Goal: Task Accomplishment & Management: Manage account settings

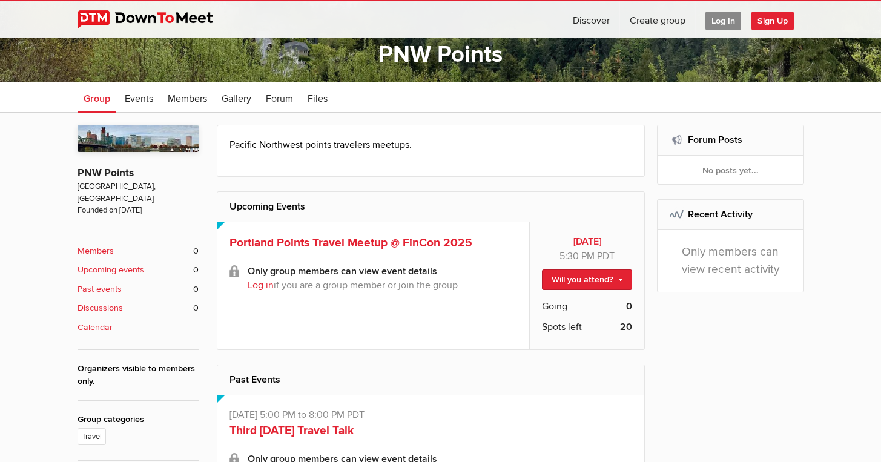
scroll to position [179, 0]
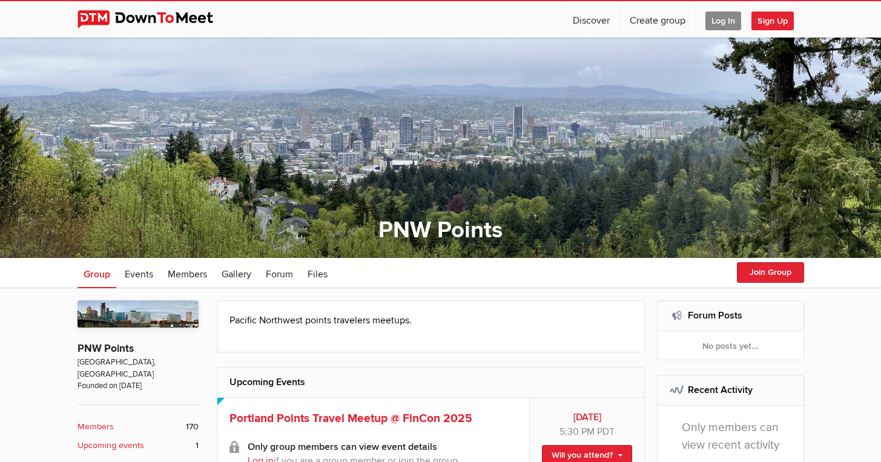
scroll to position [105, 0]
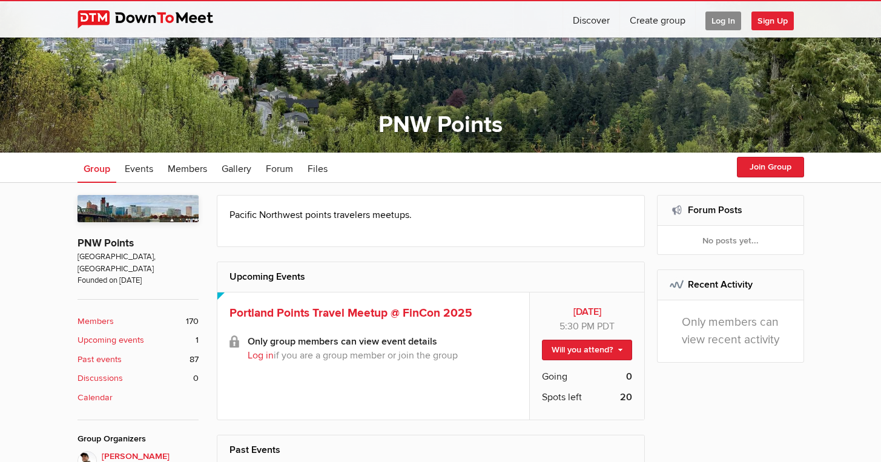
click at [858, 26] on div "☰ Discover Create group Log In Sign Up Log In Sign Up" at bounding box center [440, 19] width 881 height 38
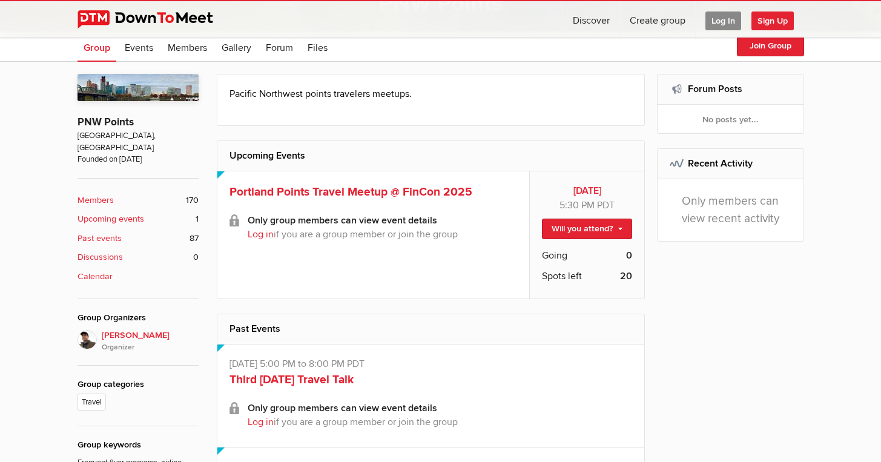
scroll to position [194, 0]
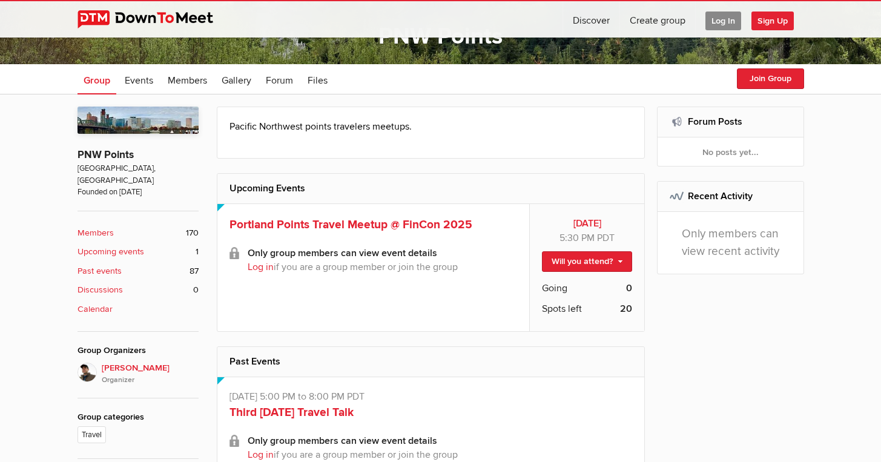
click at [722, 25] on span "Log In" at bounding box center [724, 21] width 36 height 19
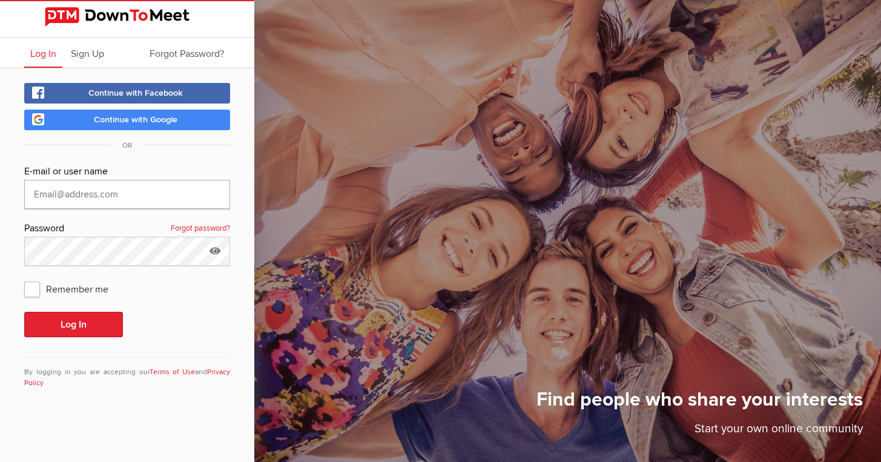
type input "More2life"
click at [94, 294] on span "Remember me" at bounding box center [72, 289] width 96 height 22
click at [24, 278] on input "Remember me" at bounding box center [24, 277] width 1 height 1
checkbox input "true"
click at [90, 316] on button "Log In" at bounding box center [73, 324] width 99 height 25
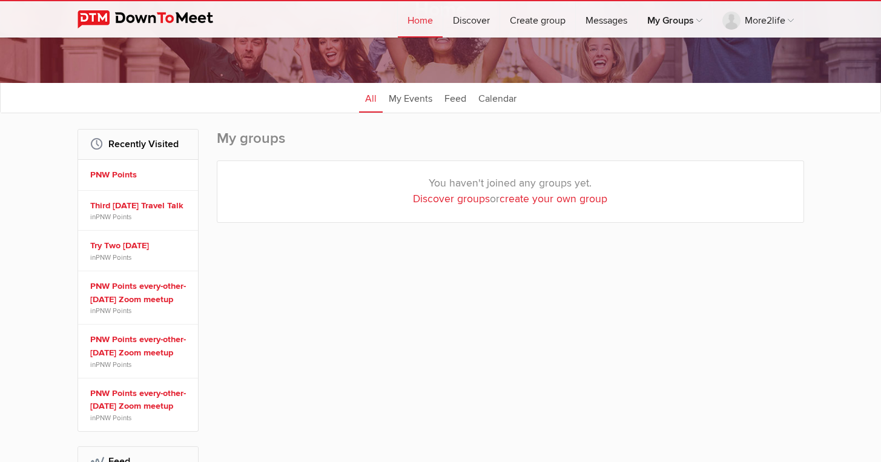
scroll to position [102, 0]
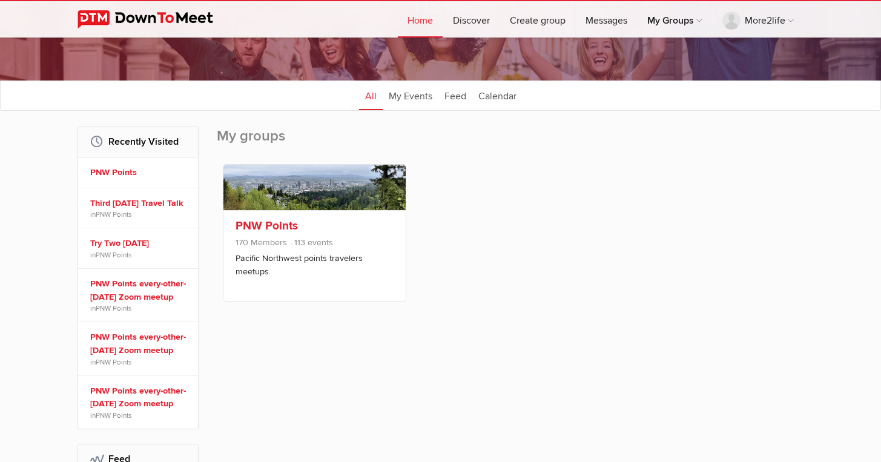
click at [337, 210] on link at bounding box center [314, 187] width 182 height 45
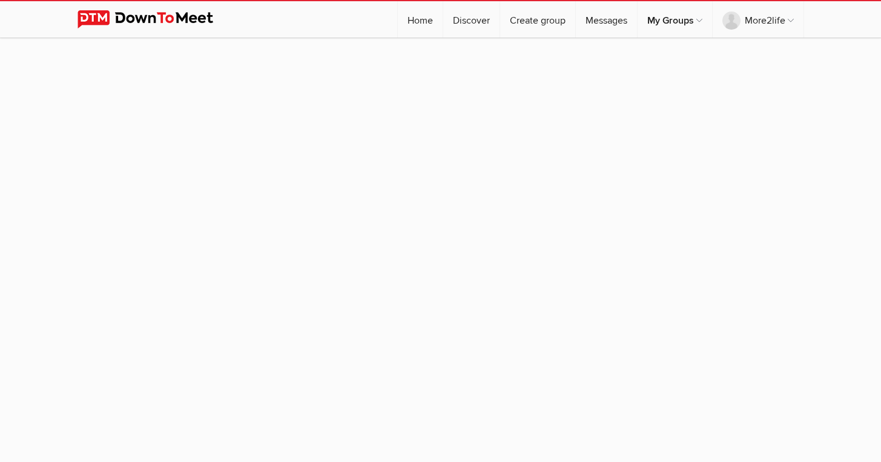
click at [325, 111] on sp-group-item at bounding box center [440, 246] width 881 height 416
